Goal: Information Seeking & Learning: Learn about a topic

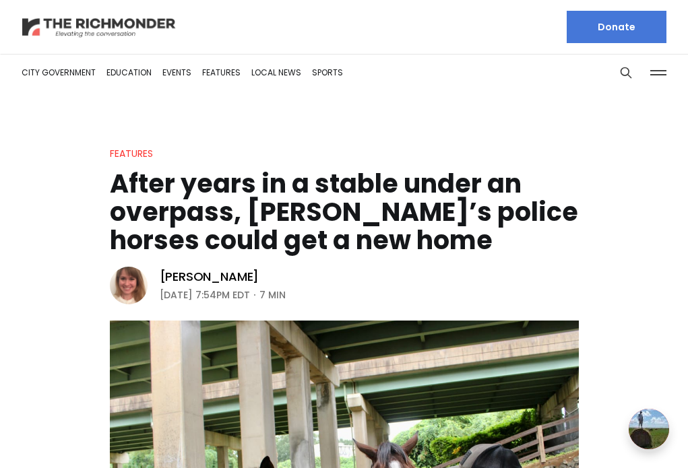
click at [127, 29] on img at bounding box center [99, 27] width 155 height 24
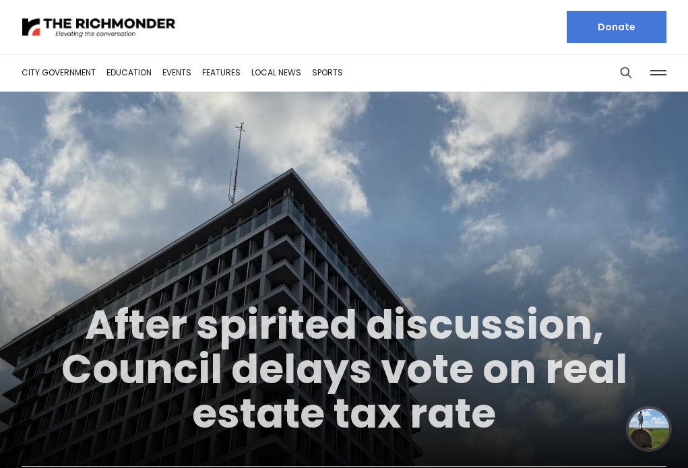
click at [286, 337] on link "After spirited discussion, Council delays vote on real estate tax rate" at bounding box center [344, 368] width 566 height 145
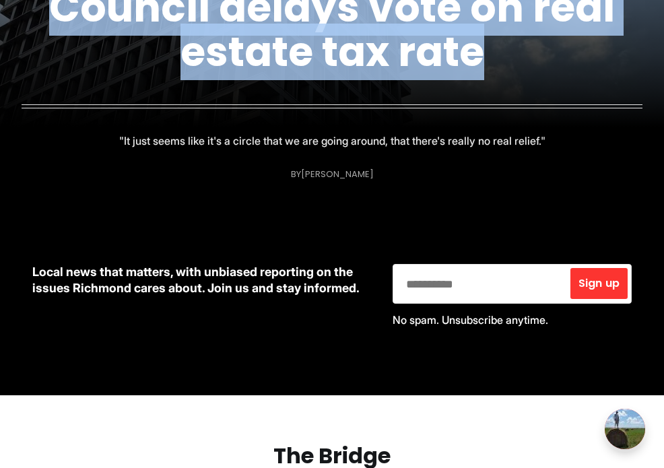
scroll to position [601, 0]
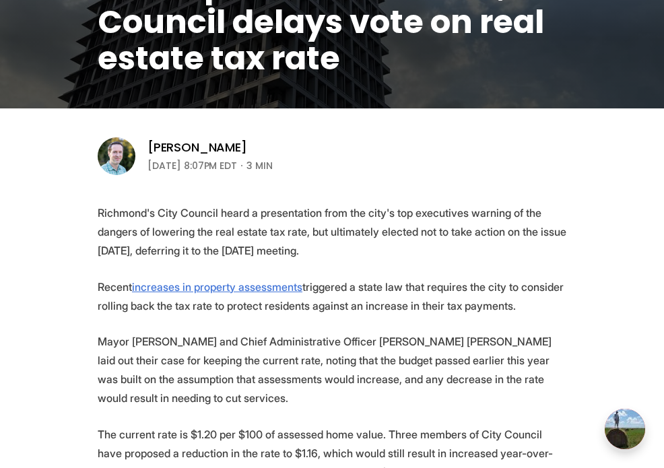
scroll to position [143, 0]
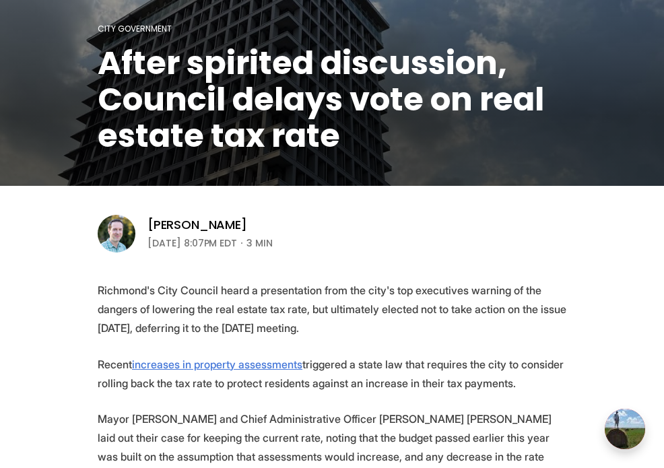
click at [204, 106] on h1 "After spirited discussion, Council delays vote on real estate tax rate" at bounding box center [332, 99] width 469 height 109
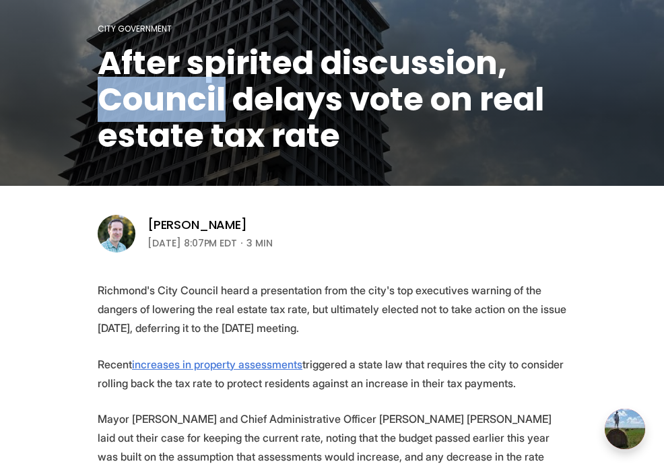
click at [203, 106] on h1 "After spirited discussion, Council delays vote on real estate tax rate" at bounding box center [332, 99] width 469 height 109
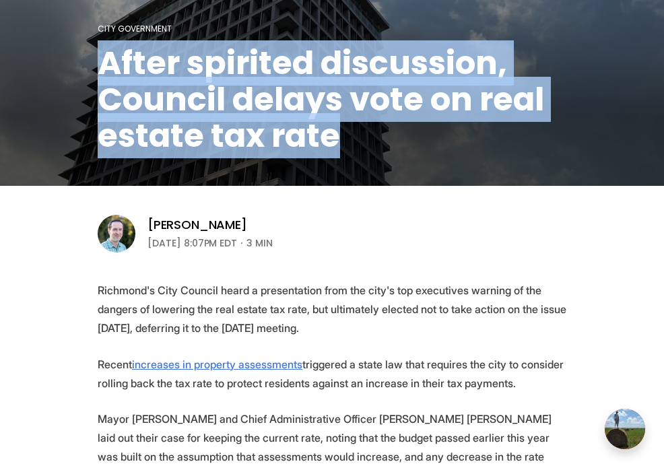
click at [203, 106] on h1 "After spirited discussion, Council delays vote on real estate tax rate" at bounding box center [332, 99] width 469 height 109
copy header "After spirited discussion, Council delays vote on real estate tax rate"
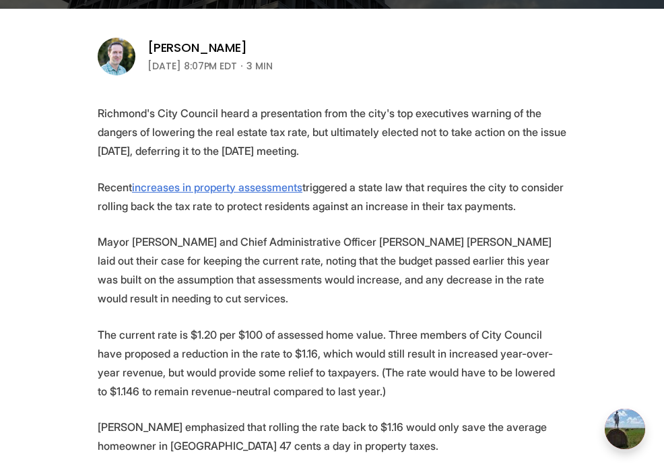
scroll to position [333, 0]
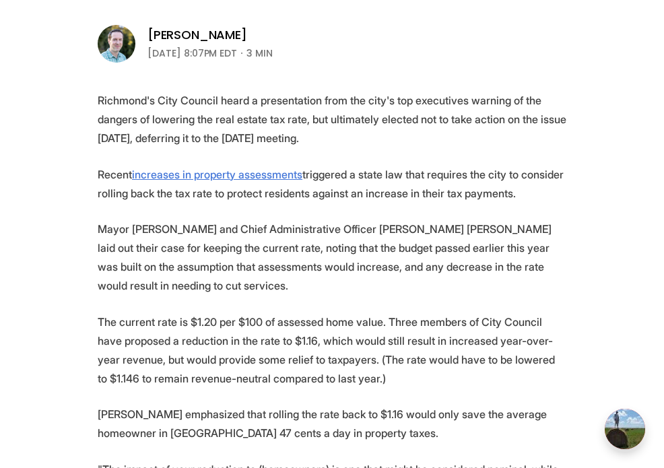
click at [213, 124] on p "Richmond's City Council heard a presentation from the city's top executives war…" at bounding box center [332, 119] width 469 height 57
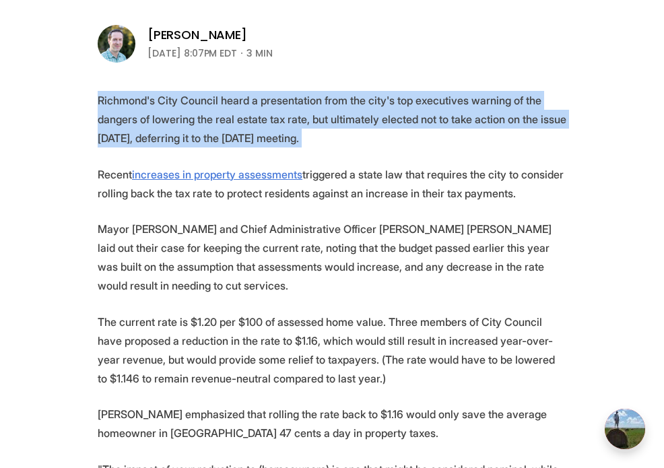
click at [213, 124] on p "Richmond's City Council heard a presentation from the city's top executives war…" at bounding box center [332, 119] width 469 height 57
copy p "Richmond's City Council heard a presentation from the city's top executives war…"
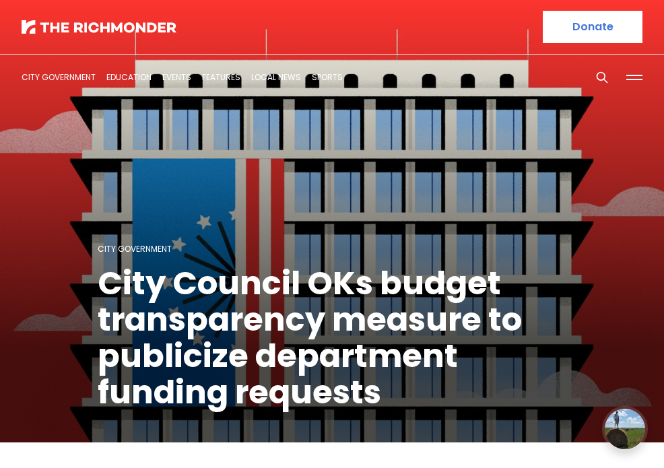
click at [259, 332] on h1 "City Council OKs budget transparency measure to publicize department funding re…" at bounding box center [332, 337] width 469 height 145
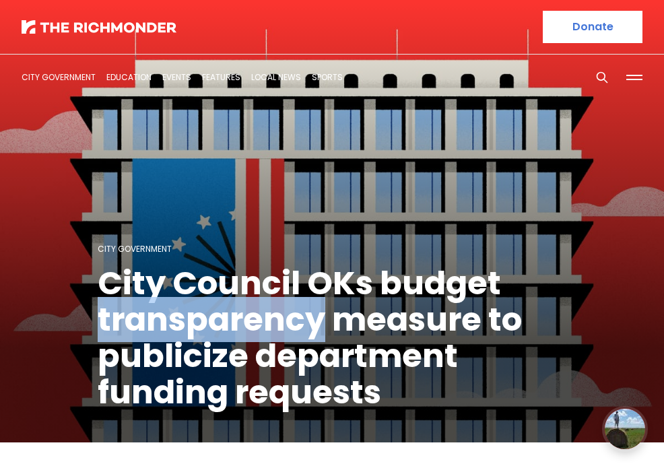
click at [258, 333] on h1 "City Council OKs budget transparency measure to publicize department funding re…" at bounding box center [332, 337] width 469 height 145
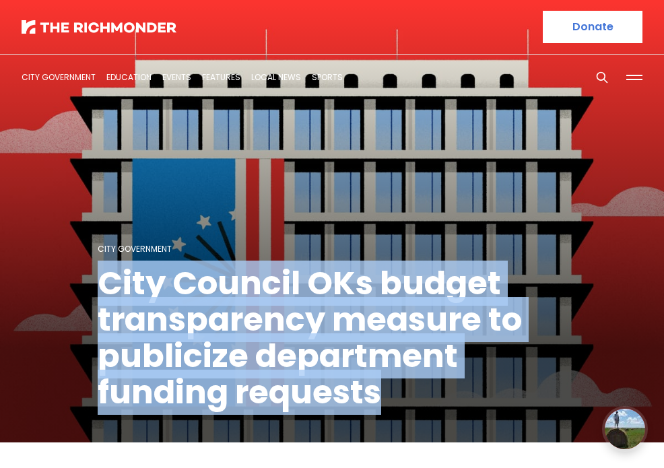
click at [258, 333] on h1 "City Council OKs budget transparency measure to publicize department funding re…" at bounding box center [332, 337] width 469 height 145
copy header "City Council OKs budget transparency measure to publicize department funding re…"
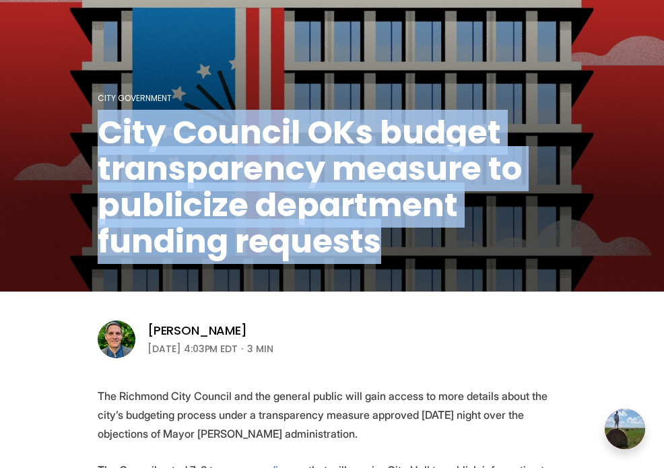
scroll to position [398, 0]
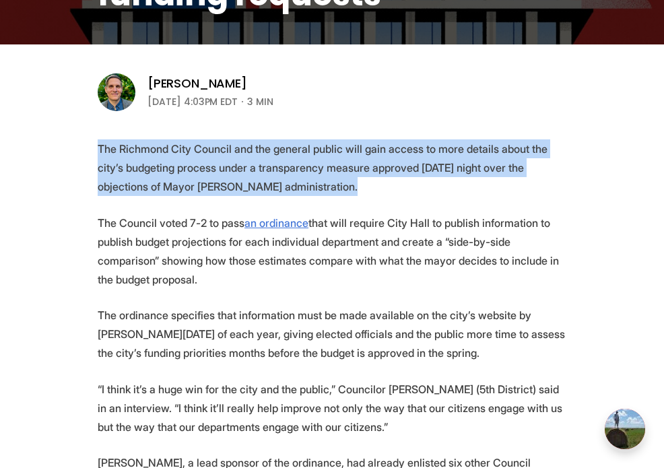
drag, startPoint x: 319, startPoint y: 187, endPoint x: 1, endPoint y: 150, distance: 320.7
copy p "The Richmond City Council and the general public will gain access to more detai…"
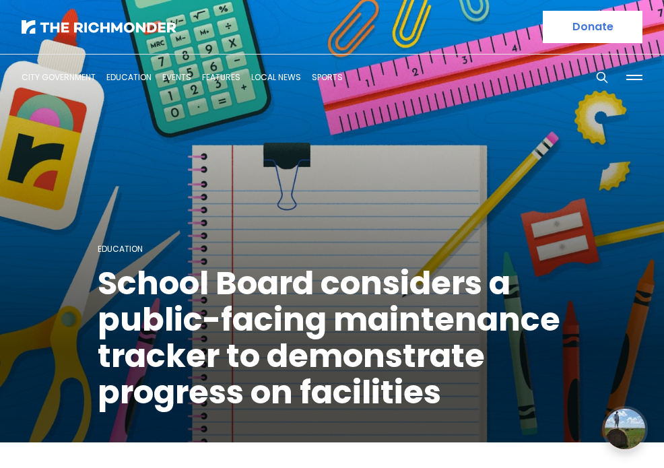
click at [348, 302] on h1 "School Board considers a public-facing maintenance tracker to demonstrate progr…" at bounding box center [332, 337] width 469 height 145
click at [347, 303] on h1 "School Board considers a public-facing maintenance tracker to demonstrate progr…" at bounding box center [332, 337] width 469 height 145
click at [213, 314] on h1 "School Board considers a public-facing maintenance tracker to demonstrate progr…" at bounding box center [332, 337] width 469 height 145
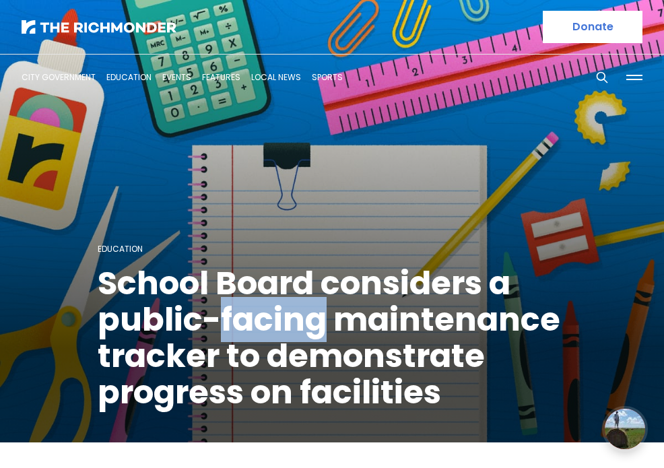
click at [213, 314] on h1 "School Board considers a public-facing maintenance tracker to demonstrate progr…" at bounding box center [332, 337] width 469 height 145
click at [213, 313] on h1 "School Board considers a public-facing maintenance tracker to demonstrate progr…" at bounding box center [332, 337] width 469 height 145
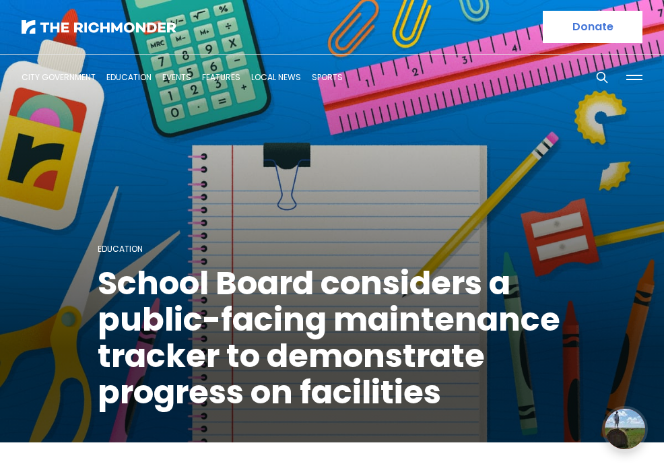
click at [164, 315] on h1 "School Board considers a public-facing maintenance tracker to demonstrate progr…" at bounding box center [332, 337] width 469 height 145
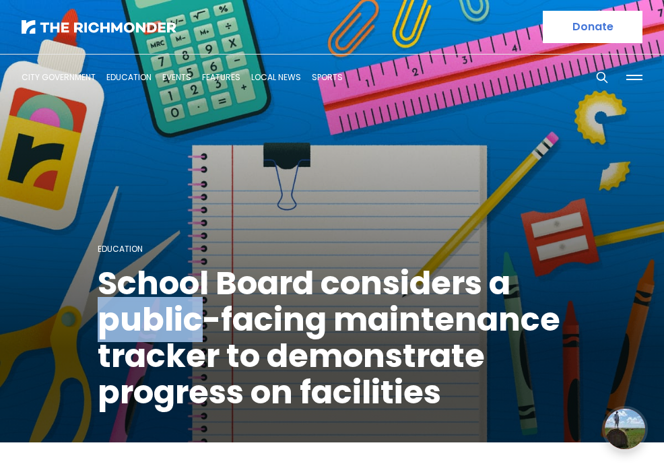
click at [164, 315] on h1 "School Board considers a public-facing maintenance tracker to demonstrate progr…" at bounding box center [332, 337] width 469 height 145
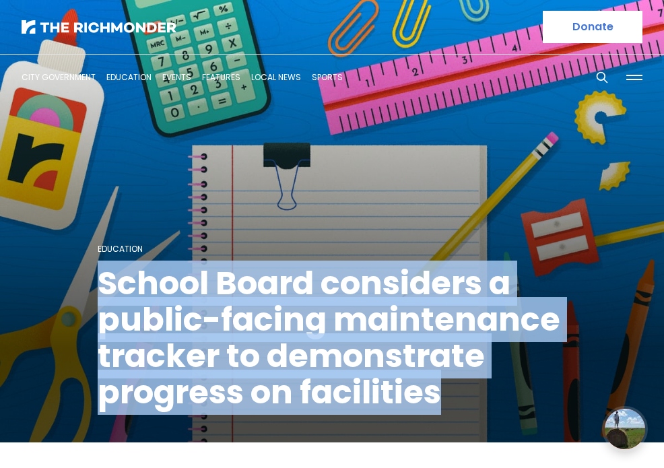
click at [164, 315] on h1 "School Board considers a public-facing maintenance tracker to demonstrate progr…" at bounding box center [332, 337] width 469 height 145
copy header "School Board considers a public-facing maintenance tracker to demonstrate progr…"
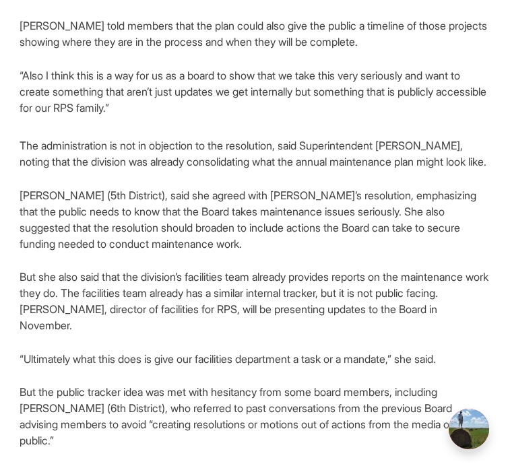
scroll to position [387, 0]
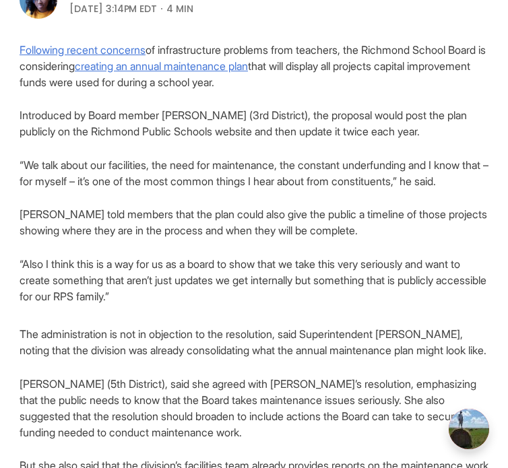
click at [374, 77] on p "Following recent concerns of infrastructure problems from teachers, the Richmon…" at bounding box center [254, 66] width 469 height 48
click at [375, 77] on p "Following recent concerns of infrastructure problems from teachers, the Richmon…" at bounding box center [254, 66] width 469 height 48
click at [376, 78] on p "Following recent concerns of infrastructure problems from teachers, the Richmon…" at bounding box center [254, 66] width 469 height 48
click at [364, 75] on p "Following recent concerns of infrastructure problems from teachers, the Richmon…" at bounding box center [254, 66] width 469 height 48
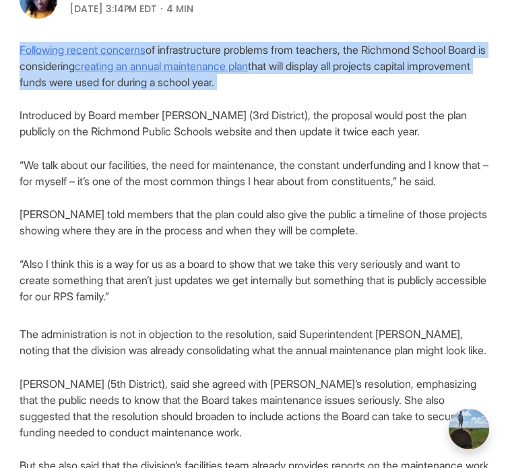
click at [364, 75] on p "Following recent concerns of infrastructure problems from teachers, the Richmon…" at bounding box center [254, 66] width 469 height 48
copy p "Following recent concerns of infrastructure problems from teachers, the Richmon…"
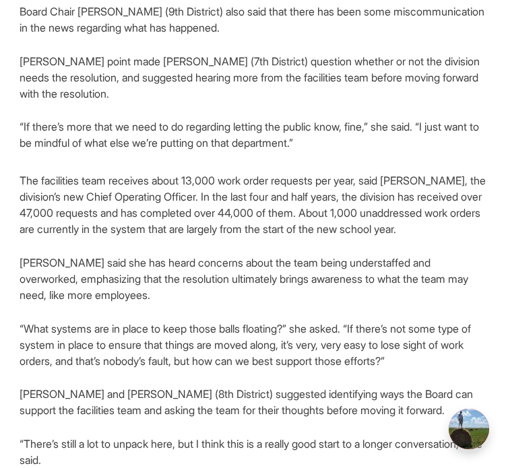
scroll to position [1202, 0]
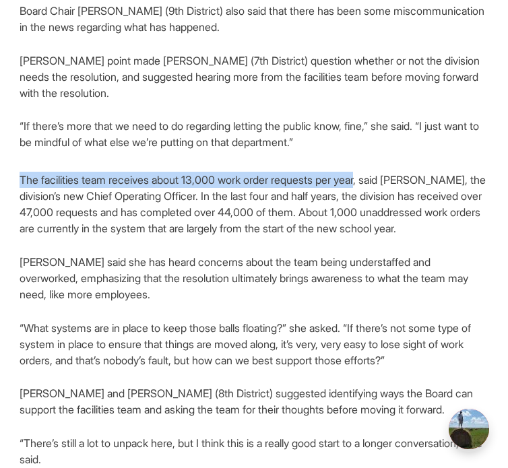
drag, startPoint x: 25, startPoint y: 337, endPoint x: 360, endPoint y: 335, distance: 335.4
click at [360, 236] on p "The facilities team receives about 13,000 work order requests per year, said Pa…" at bounding box center [254, 204] width 469 height 65
copy p "The facilities team receives about 13,000 work order requests per year"
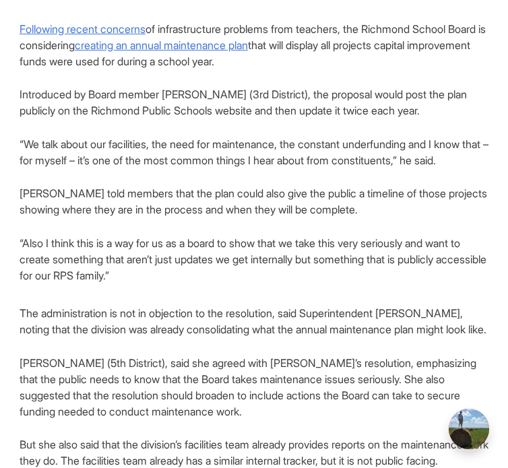
scroll to position [405, 0]
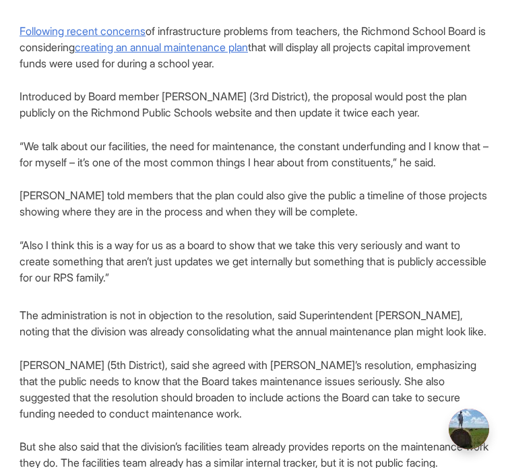
drag, startPoint x: 374, startPoint y: 71, endPoint x: 345, endPoint y: 59, distance: 31.4
click at [345, 59] on p "Following recent concerns of infrastructure problems from teachers, the Richmon…" at bounding box center [254, 47] width 469 height 48
copy p "display all projects capital improvement funds were used for during a school ye…"
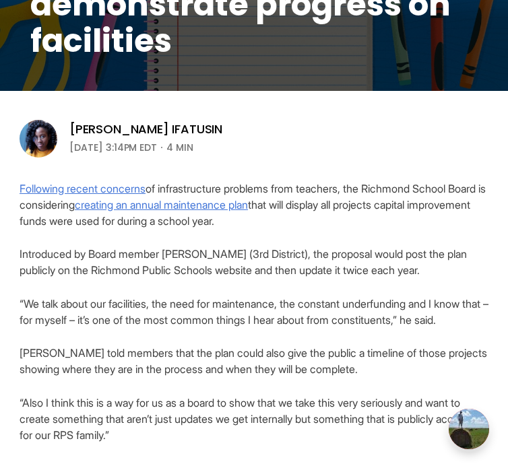
scroll to position [0, 0]
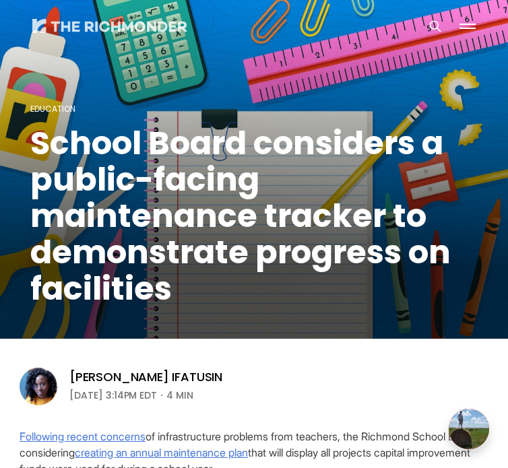
click at [70, 28] on img at bounding box center [109, 25] width 155 height 13
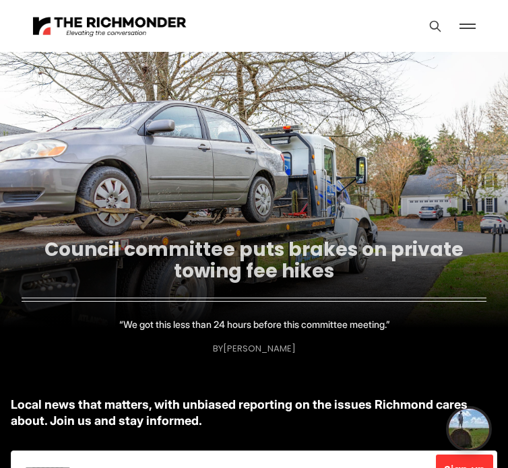
click at [241, 275] on link "Council committee puts brakes on private towing fee hikes" at bounding box center [253, 260] width 419 height 48
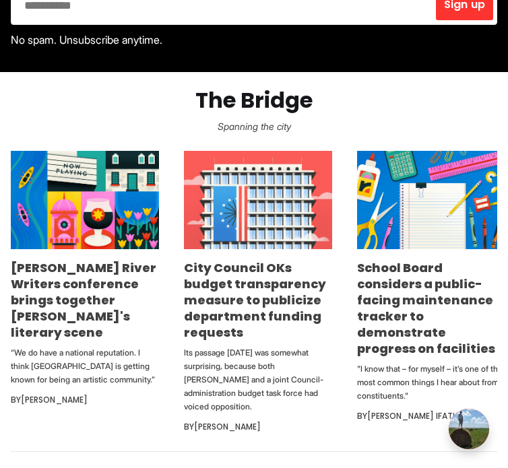
scroll to position [660, 0]
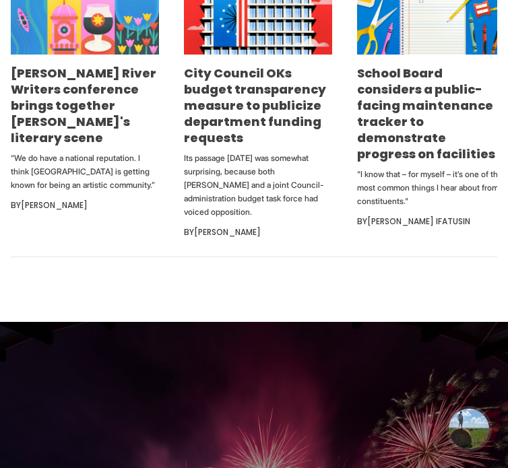
click at [56, 55] on img at bounding box center [85, 5] width 148 height 99
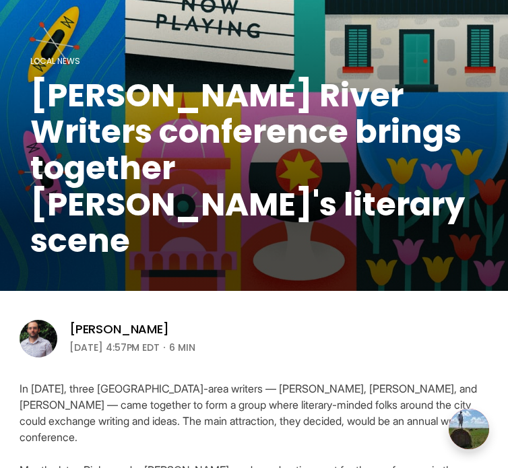
scroll to position [106, 0]
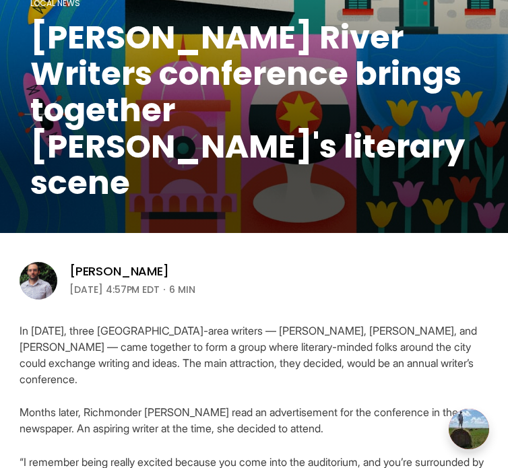
click at [207, 129] on h1 "[PERSON_NAME] River Writers conference brings together [PERSON_NAME]'s literary…" at bounding box center [253, 111] width 447 height 182
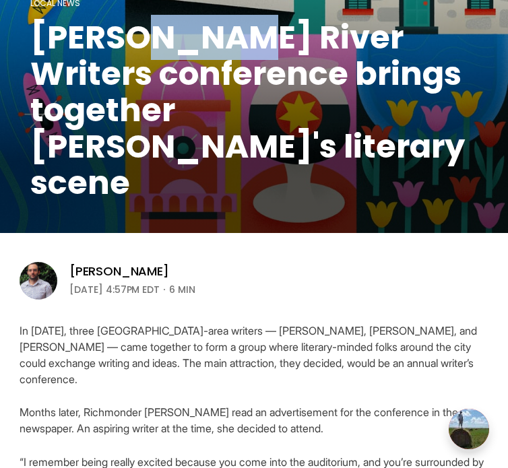
click at [207, 129] on h1 "[PERSON_NAME] River Writers conference brings together [PERSON_NAME]'s literary…" at bounding box center [253, 111] width 447 height 182
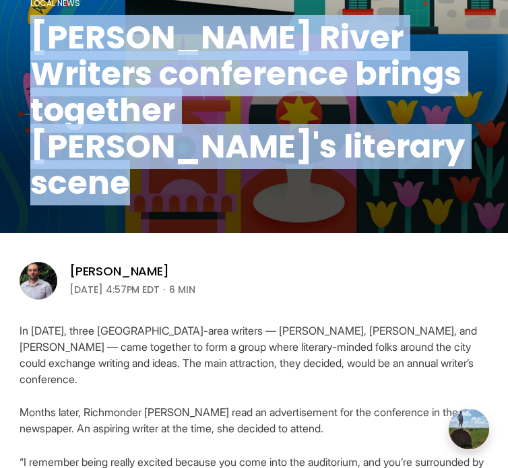
click at [207, 129] on h1 "[PERSON_NAME] River Writers conference brings together [PERSON_NAME]'s literary…" at bounding box center [253, 111] width 447 height 182
copy header "[PERSON_NAME] River Writers conference brings together [PERSON_NAME]'s literary…"
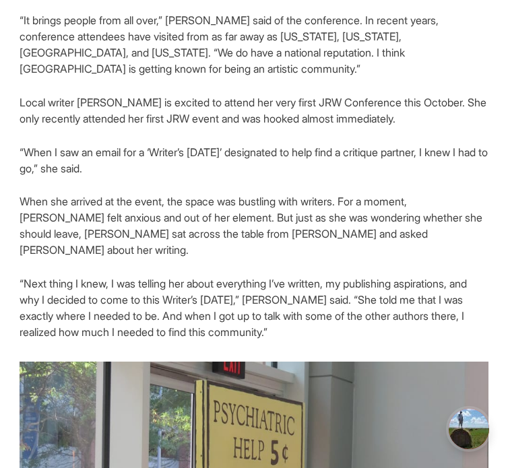
scroll to position [1394, 0]
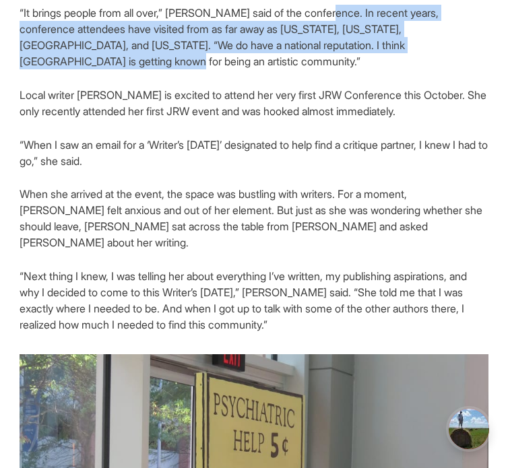
drag, startPoint x: 451, startPoint y: 119, endPoint x: 329, endPoint y: 84, distance: 127.5
click at [329, 69] on p "“It brings people from all over,” [PERSON_NAME] said of the conference. In rece…" at bounding box center [254, 37] width 469 height 65
copy p "In recent years, conference attendees have visited from as far away as [US_STAT…"
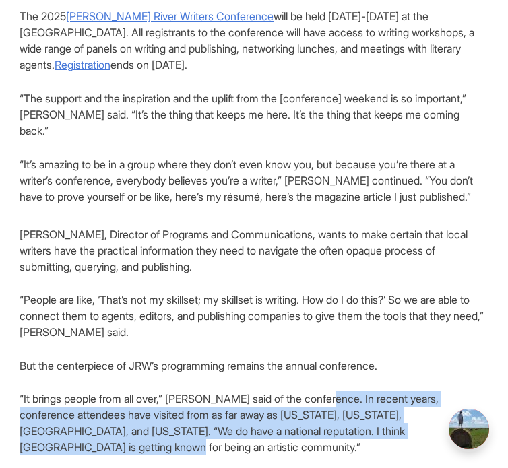
scroll to position [1008, 0]
